Goal: Transaction & Acquisition: Subscribe to service/newsletter

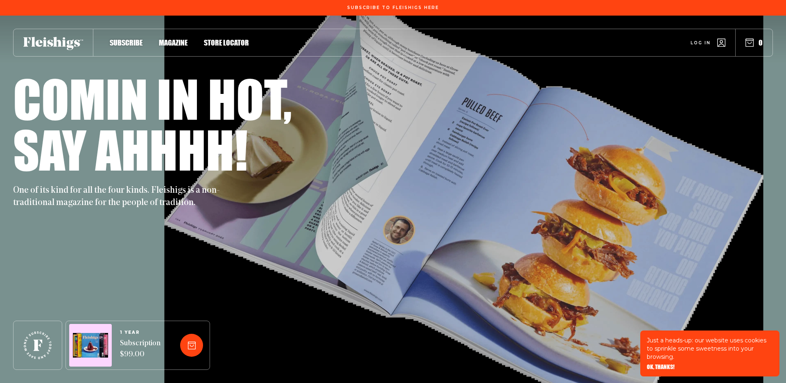
click at [473, 197] on div "One of its kind for all the four kinds. Fleishigs is a non-traditional magazine…" at bounding box center [393, 191] width 760 height 34
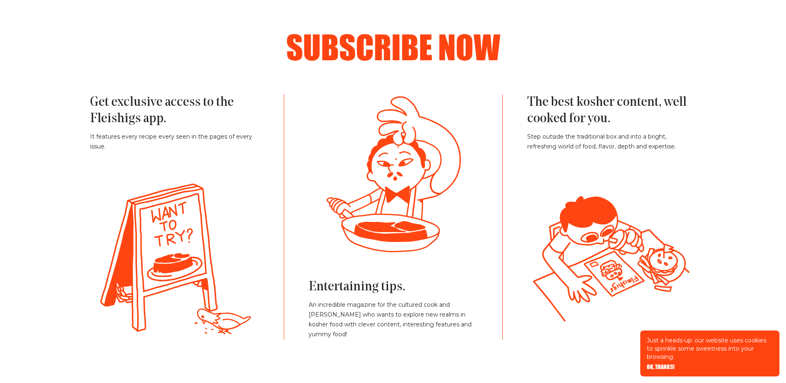
scroll to position [1834, 0]
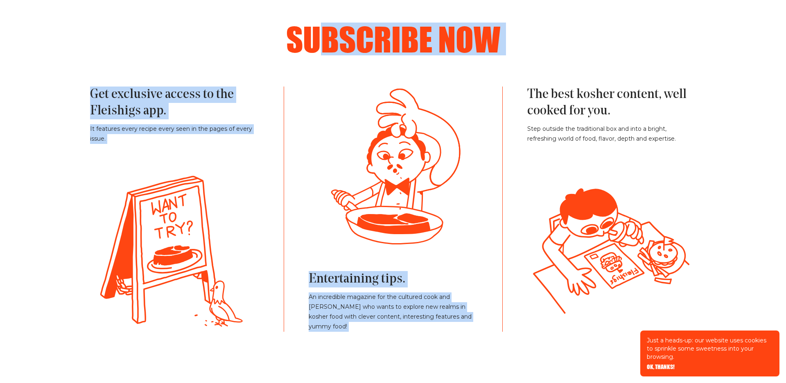
drag, startPoint x: 322, startPoint y: 43, endPoint x: 518, endPoint y: 158, distance: 227.8
click at [518, 158] on div "Subscribe now Get exclusive access to the Fleishigs app. It features every reci…" at bounding box center [393, 177] width 655 height 309
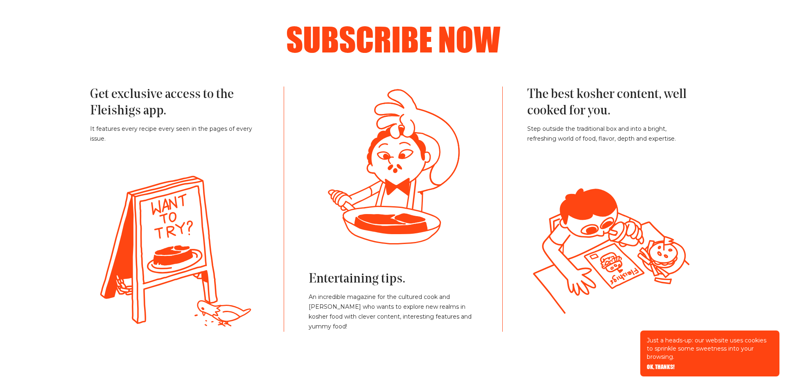
click at [524, 192] on div "The best kosher content, well cooked for you. Step outside the traditional box …" at bounding box center [600, 208] width 194 height 245
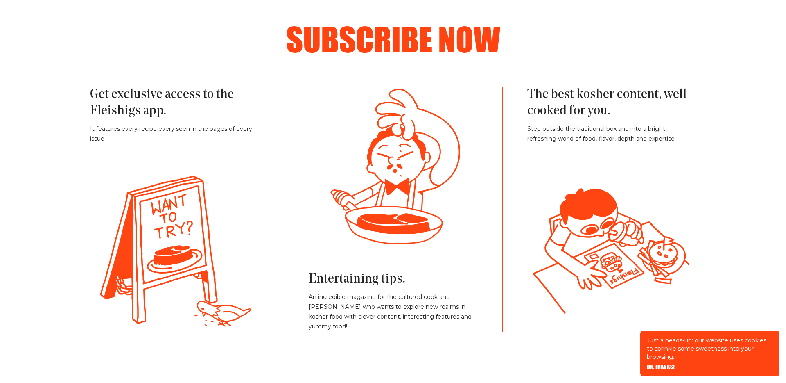
click at [454, 28] on h2 "Subscribe now" at bounding box center [393, 39] width 557 height 33
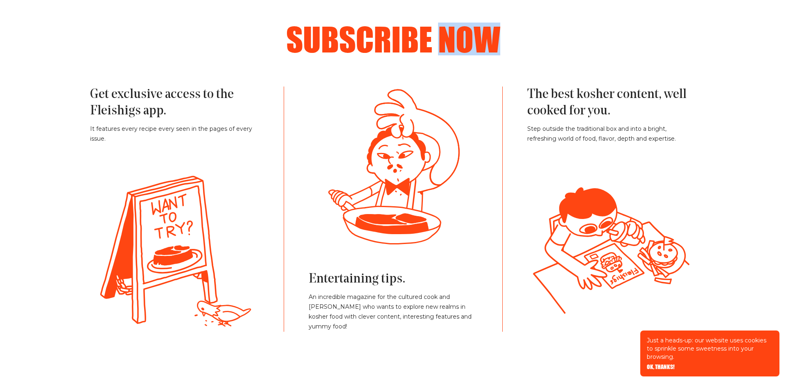
click at [453, 28] on h2 "Subscribe now" at bounding box center [393, 39] width 557 height 33
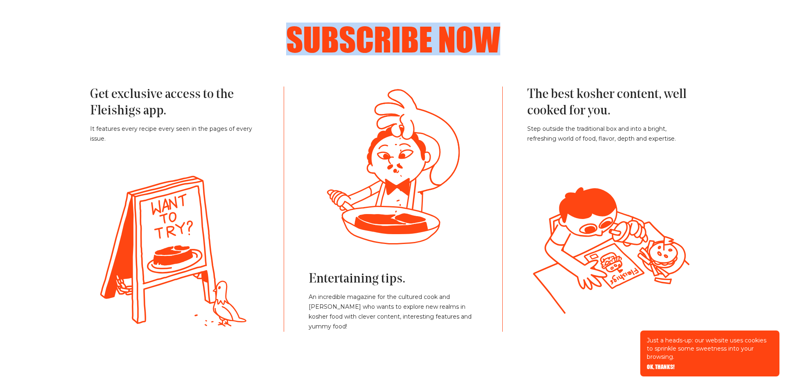
click at [453, 28] on h2 "Subscribe now" at bounding box center [393, 39] width 557 height 33
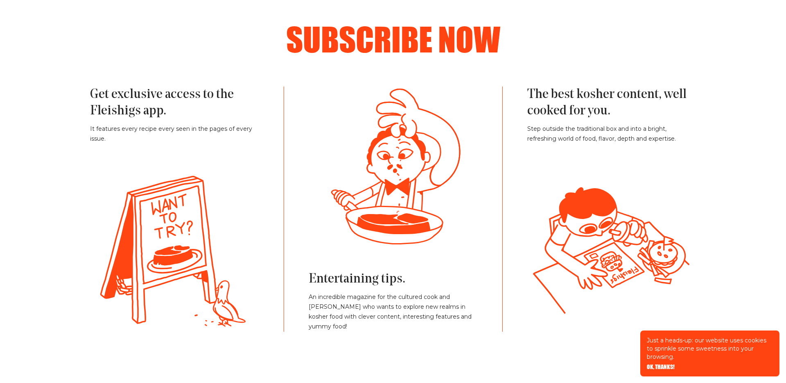
click at [252, 193] on icon at bounding box center [174, 252] width 155 height 160
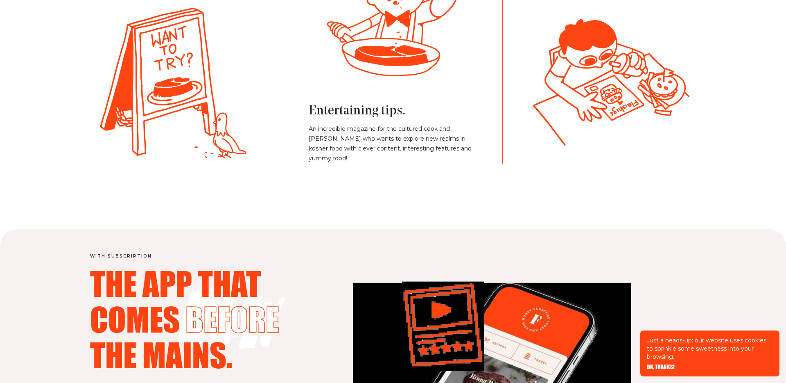
scroll to position [1794, 0]
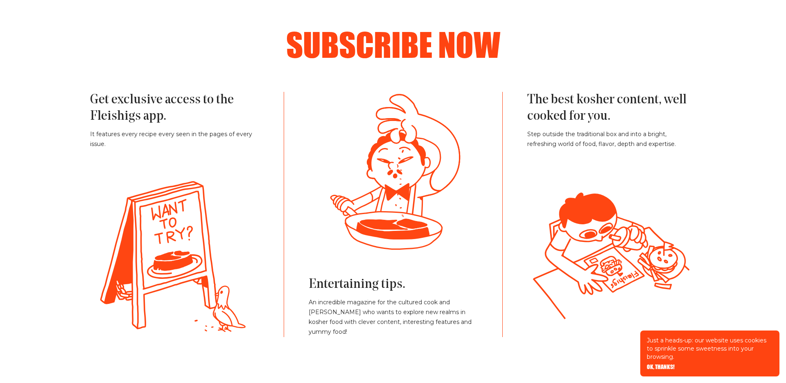
scroll to position [1829, 0]
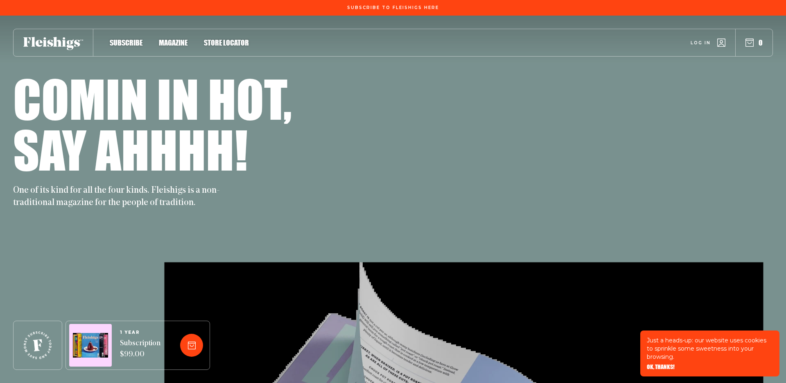
scroll to position [1829, 0]
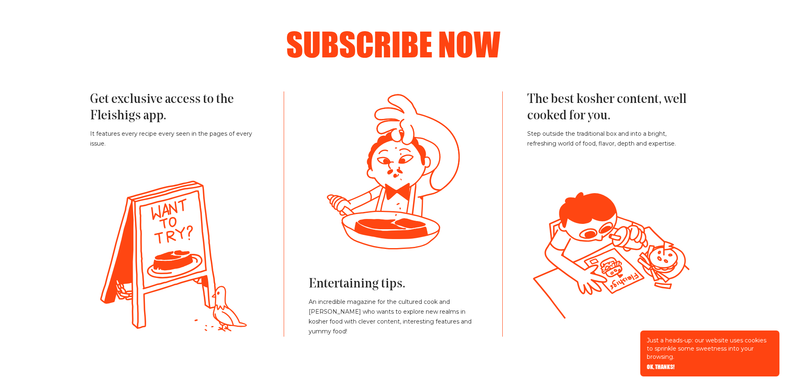
drag, startPoint x: 407, startPoint y: 134, endPoint x: 370, endPoint y: 146, distance: 38.9
click at [370, 146] on g at bounding box center [385, 251] width 577 height 217
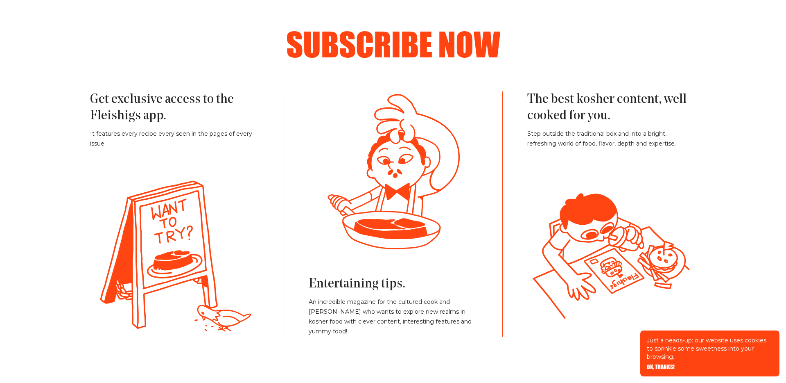
click at [378, 197] on icon at bounding box center [368, 224] width 82 height 54
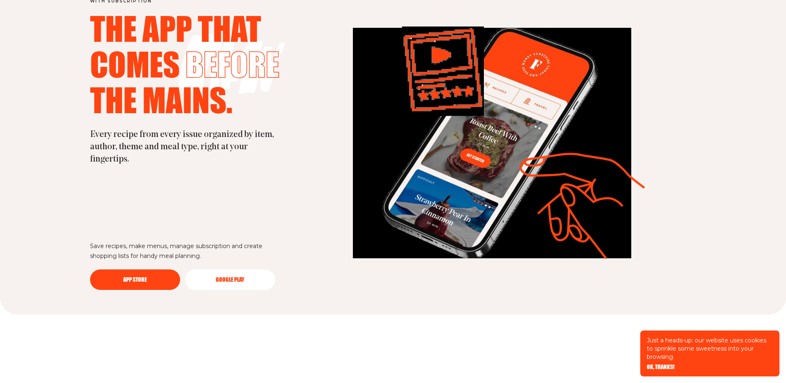
scroll to position [2165, 0]
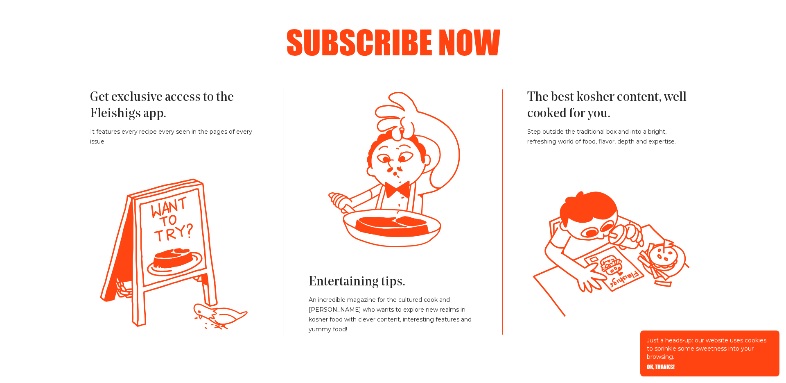
scroll to position [1824, 0]
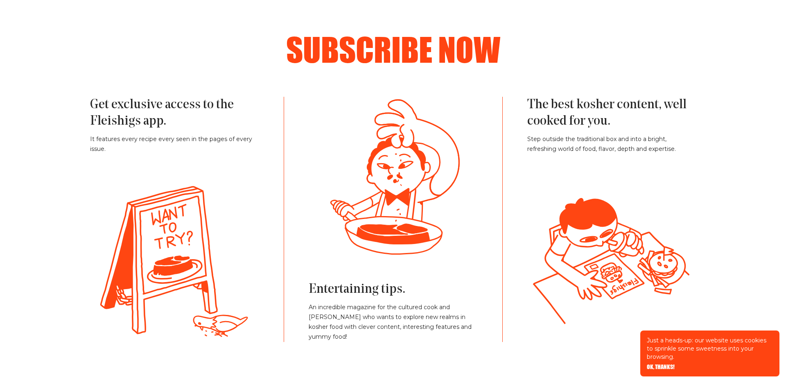
click at [423, 44] on h2 "Subscribe now" at bounding box center [393, 49] width 557 height 33
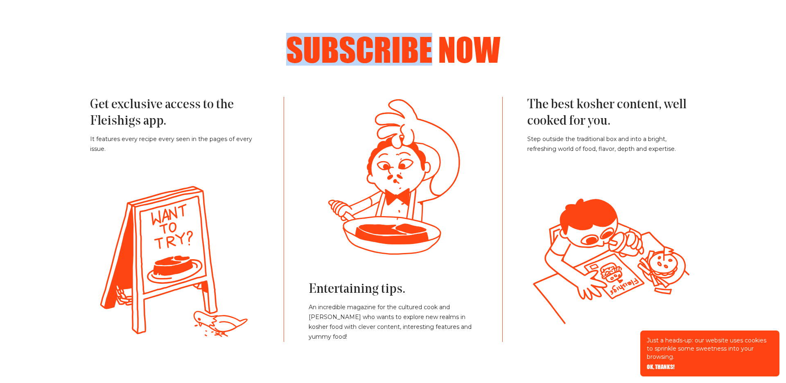
click at [423, 44] on h2 "Subscribe now" at bounding box center [393, 49] width 557 height 33
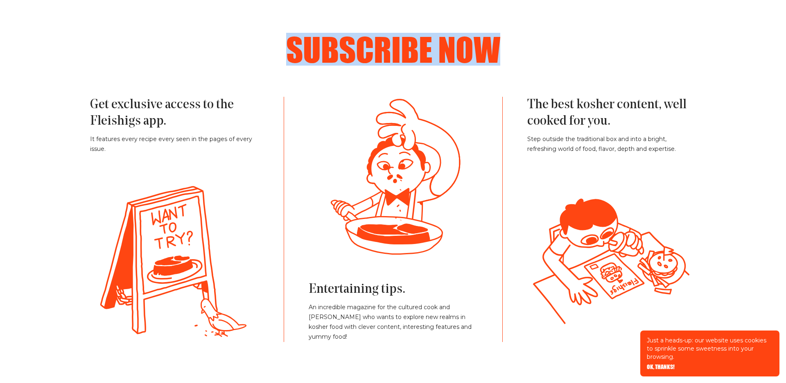
click at [423, 44] on h2 "Subscribe now" at bounding box center [393, 49] width 557 height 33
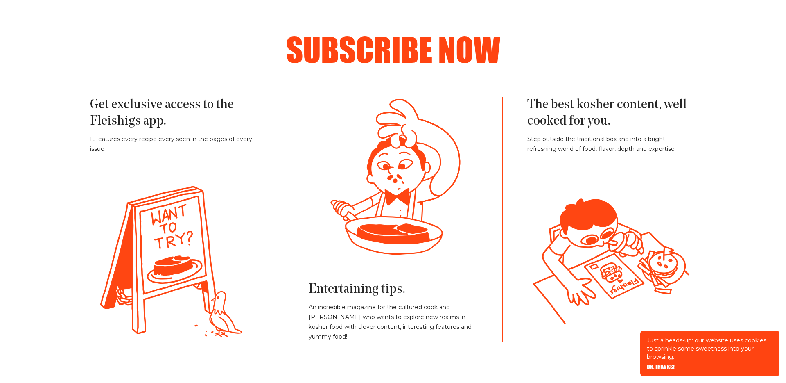
click at [431, 48] on h2 "Subscribe now" at bounding box center [393, 49] width 557 height 33
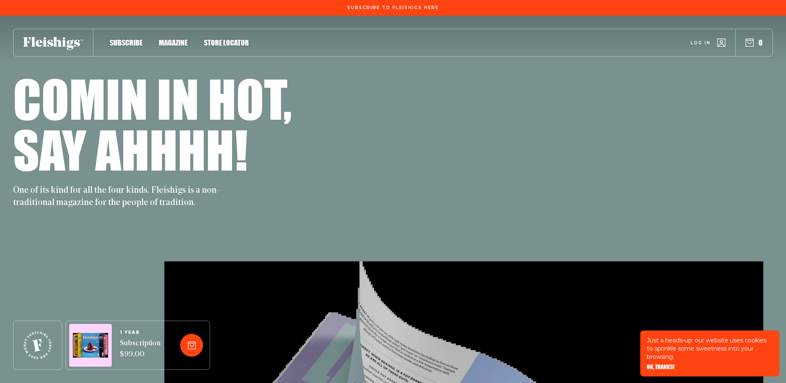
scroll to position [1824, 0]
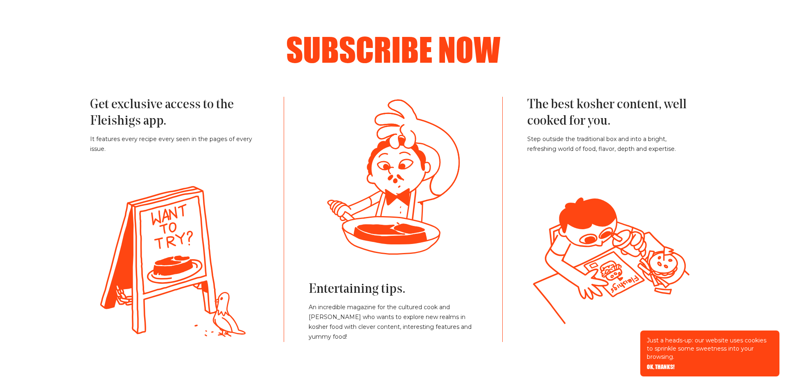
click at [363, 294] on h3 "Entertaining tips." at bounding box center [393, 289] width 169 height 16
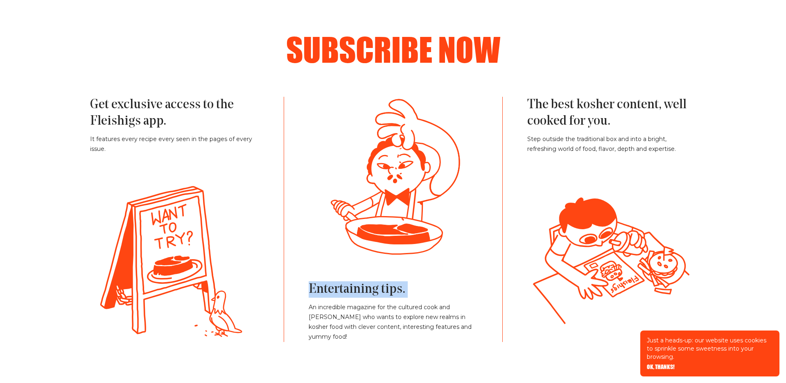
click at [363, 294] on h3 "Entertaining tips." at bounding box center [393, 289] width 169 height 16
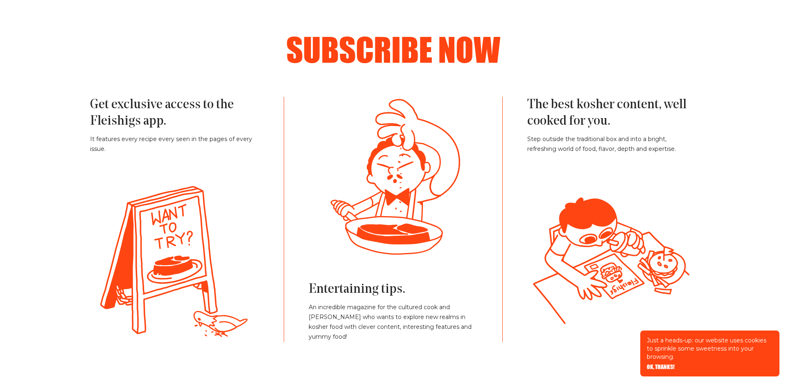
click at [371, 297] on h3 "Entertaining tips." at bounding box center [393, 289] width 169 height 16
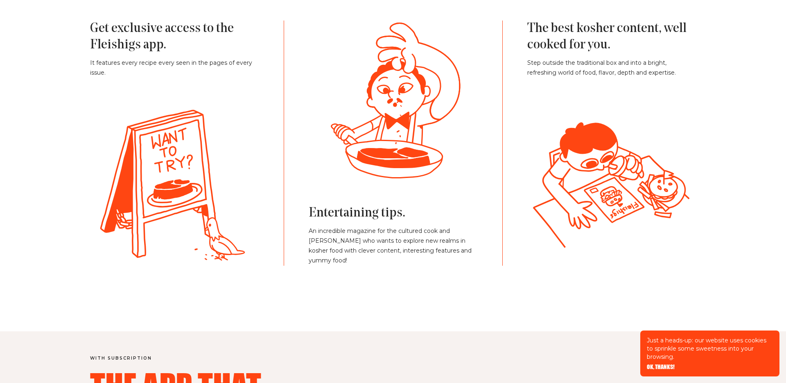
scroll to position [1785, 0]
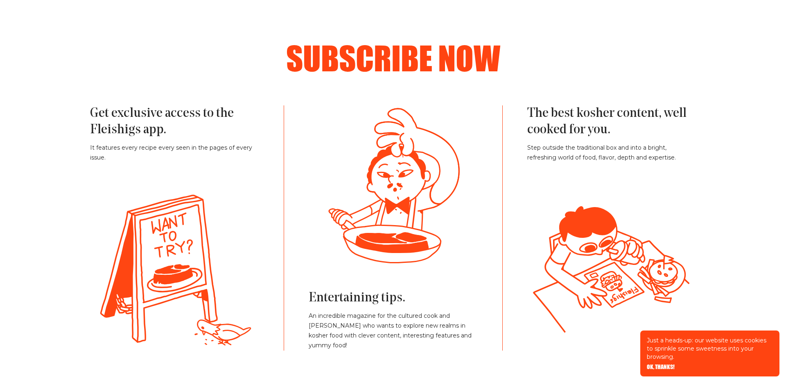
scroll to position [1820, 0]
